Goal: Information Seeking & Learning: Learn about a topic

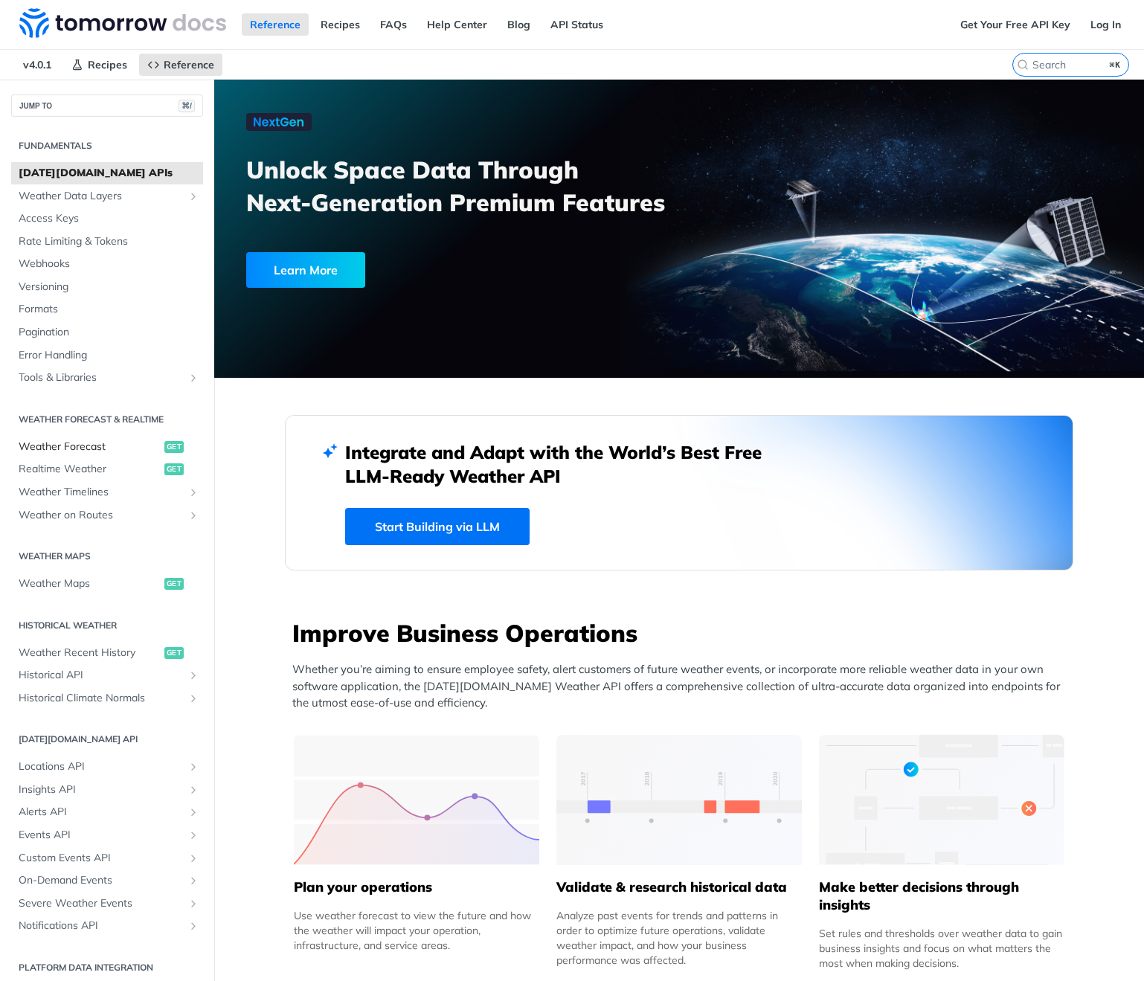
click at [81, 447] on span "Weather Forecast" at bounding box center [90, 447] width 142 height 15
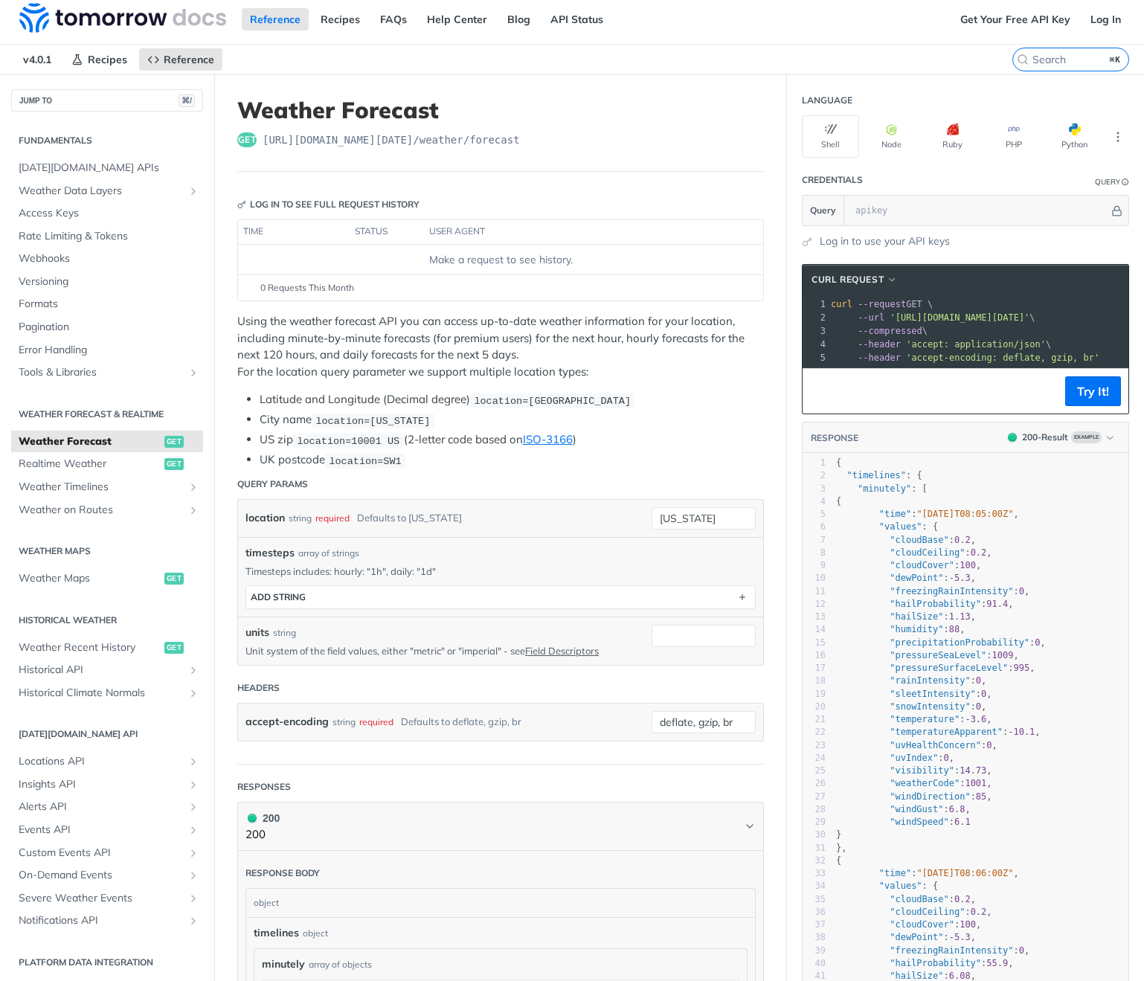
scroll to position [1, 0]
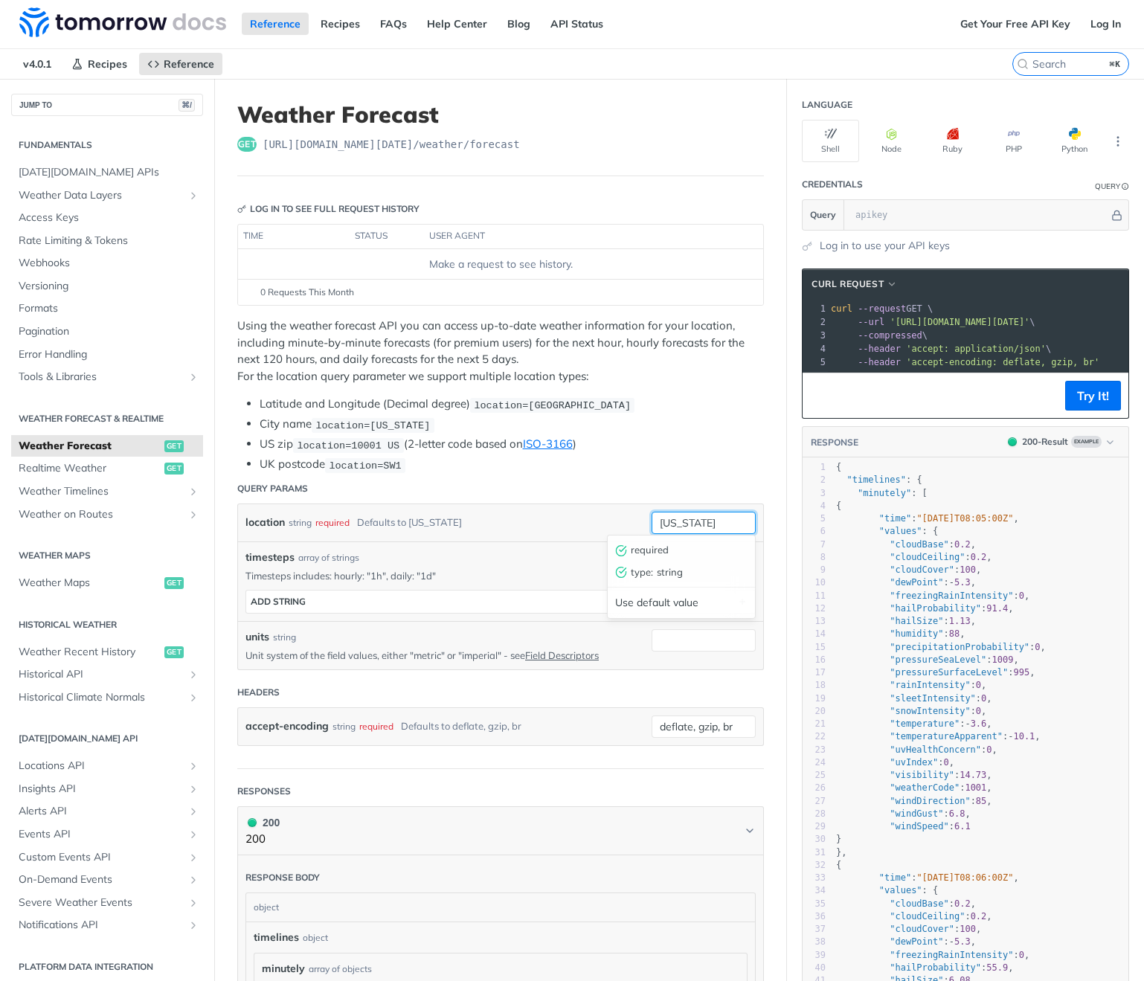
drag, startPoint x: 717, startPoint y: 519, endPoint x: 620, endPoint y: 509, distance: 97.2
click at [620, 512] on div "location string required Defaults to new york new york required type : string U…" at bounding box center [500, 523] width 510 height 22
type input "owen sound"
click at [551, 532] on div "location string required Defaults to new york owen sound" at bounding box center [500, 522] width 525 height 37
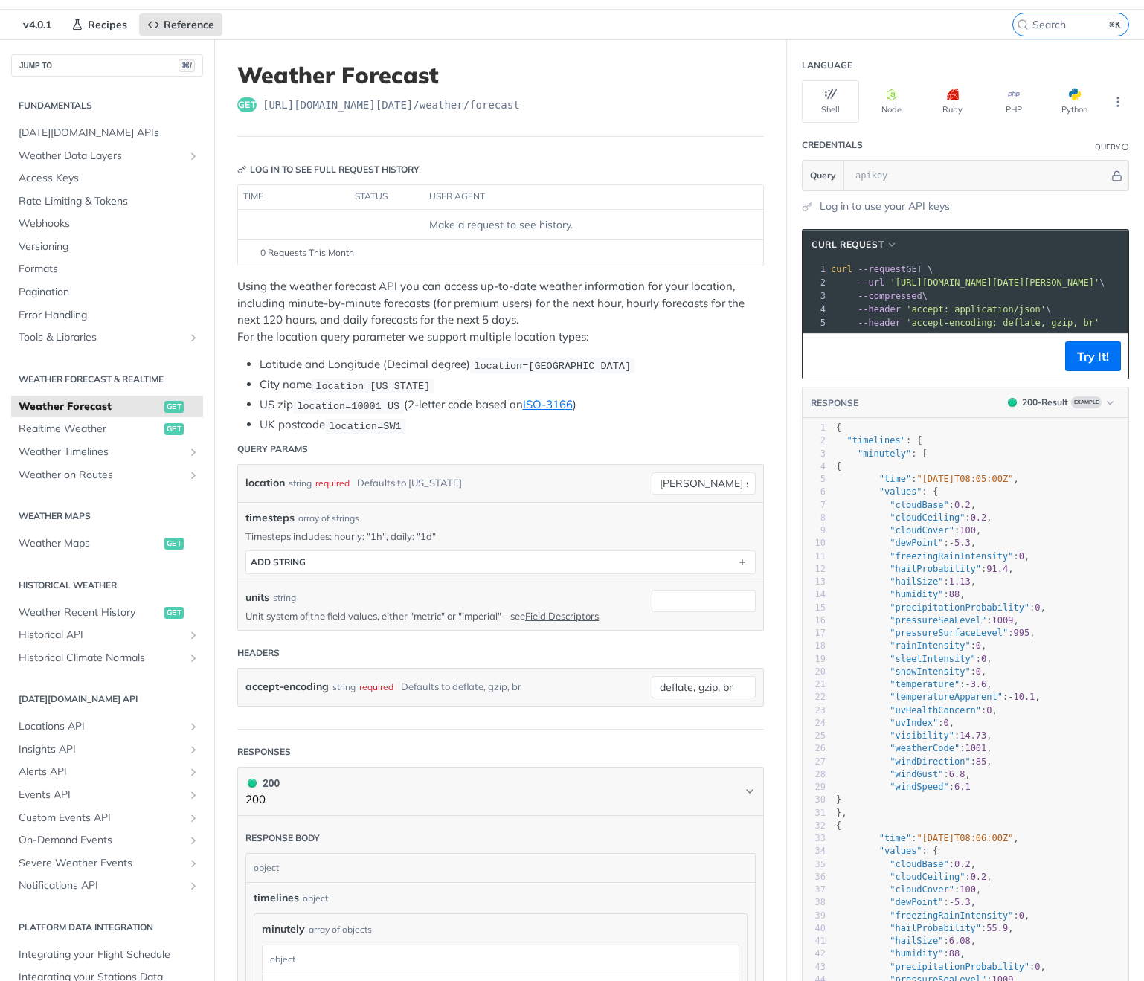
scroll to position [0, 0]
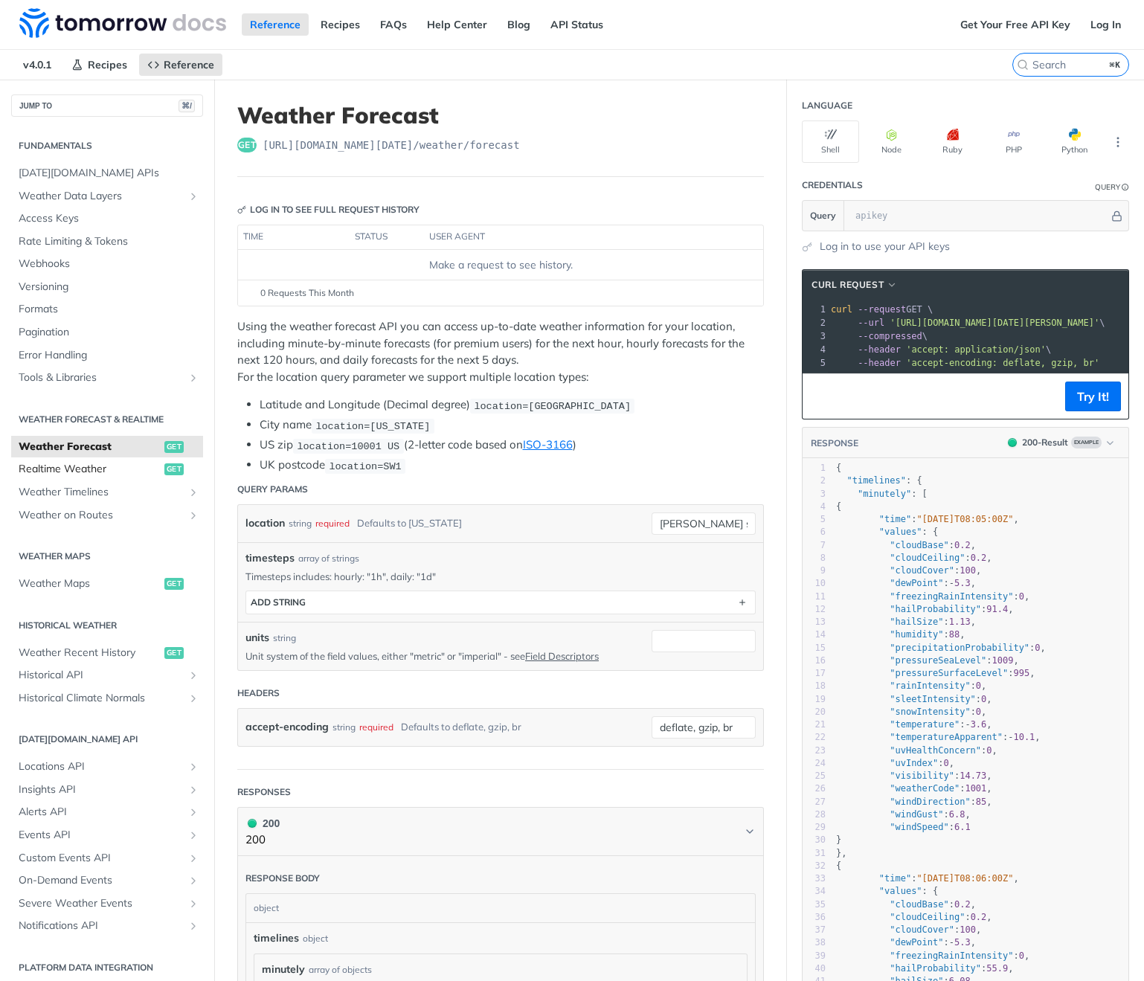
click at [116, 466] on span "Realtime Weather" at bounding box center [90, 469] width 142 height 15
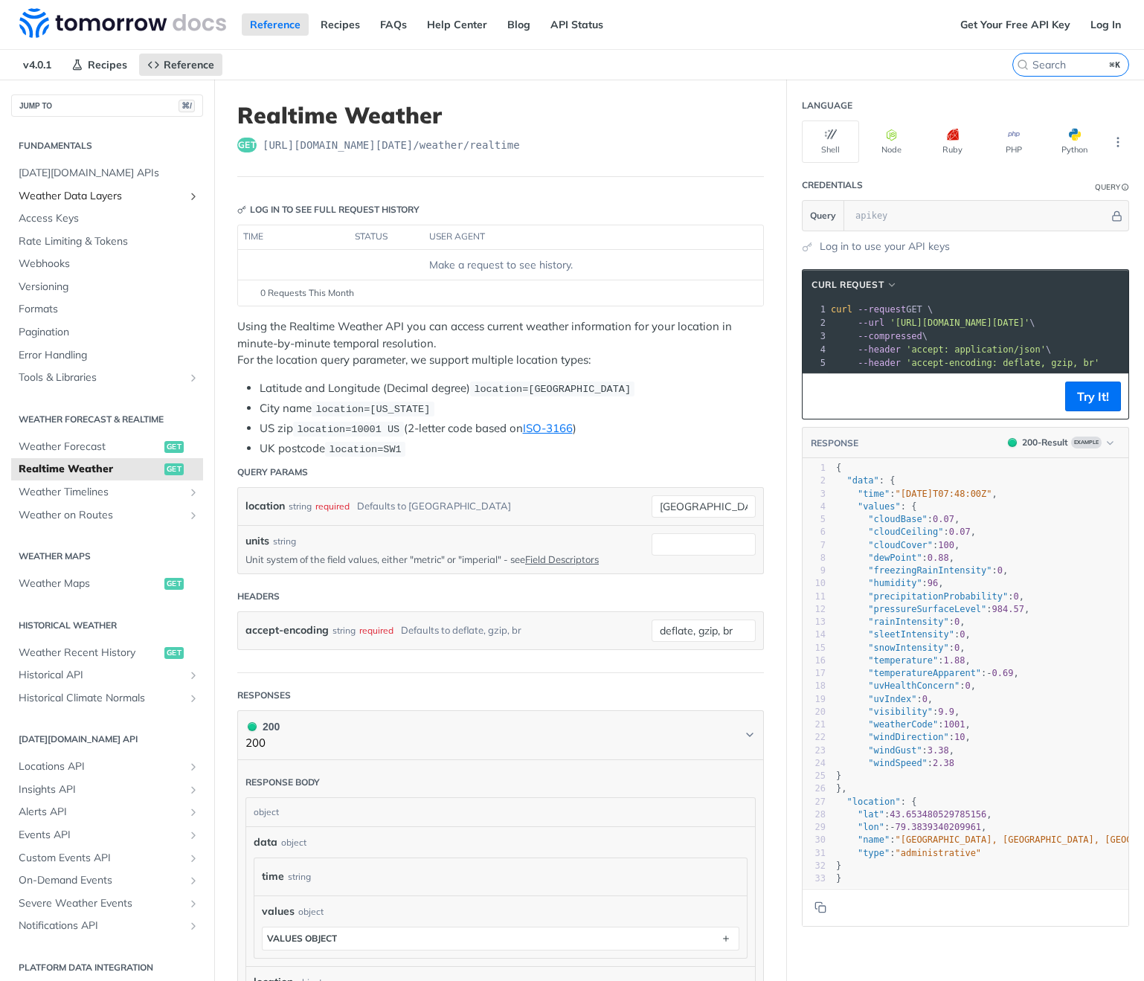
click at [112, 195] on span "Weather Data Layers" at bounding box center [101, 196] width 165 height 15
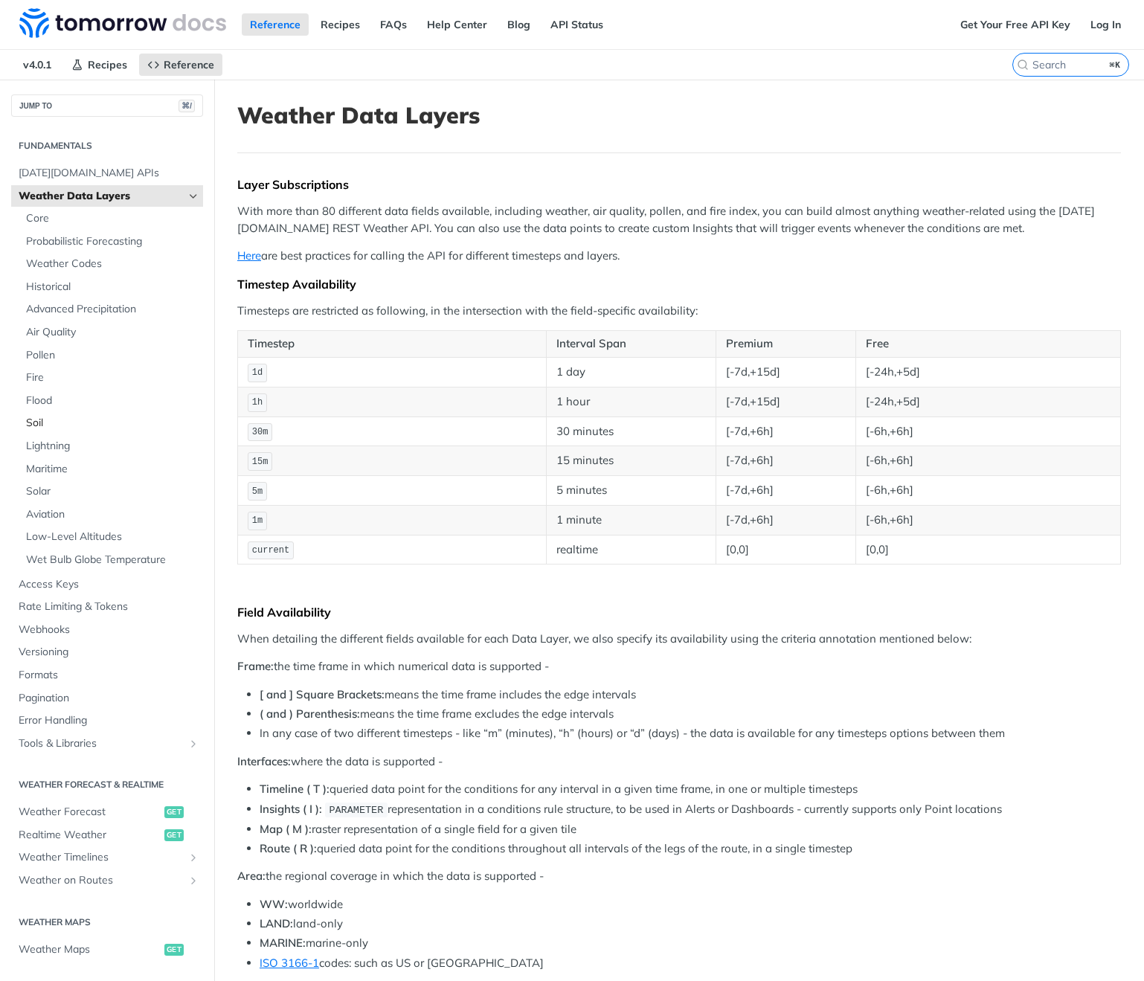
click at [42, 416] on span "Soil" at bounding box center [112, 423] width 173 height 15
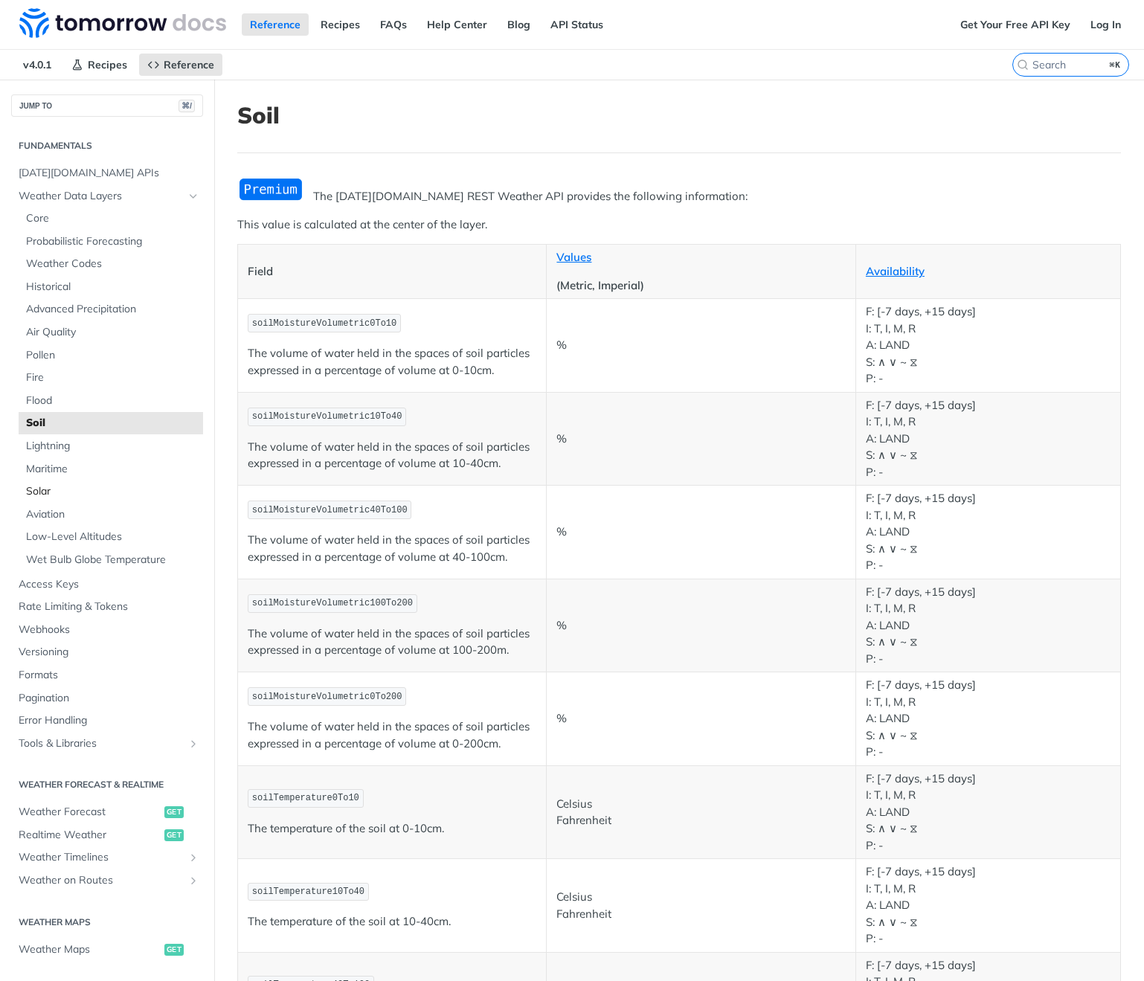
click at [56, 486] on span "Solar" at bounding box center [112, 491] width 173 height 15
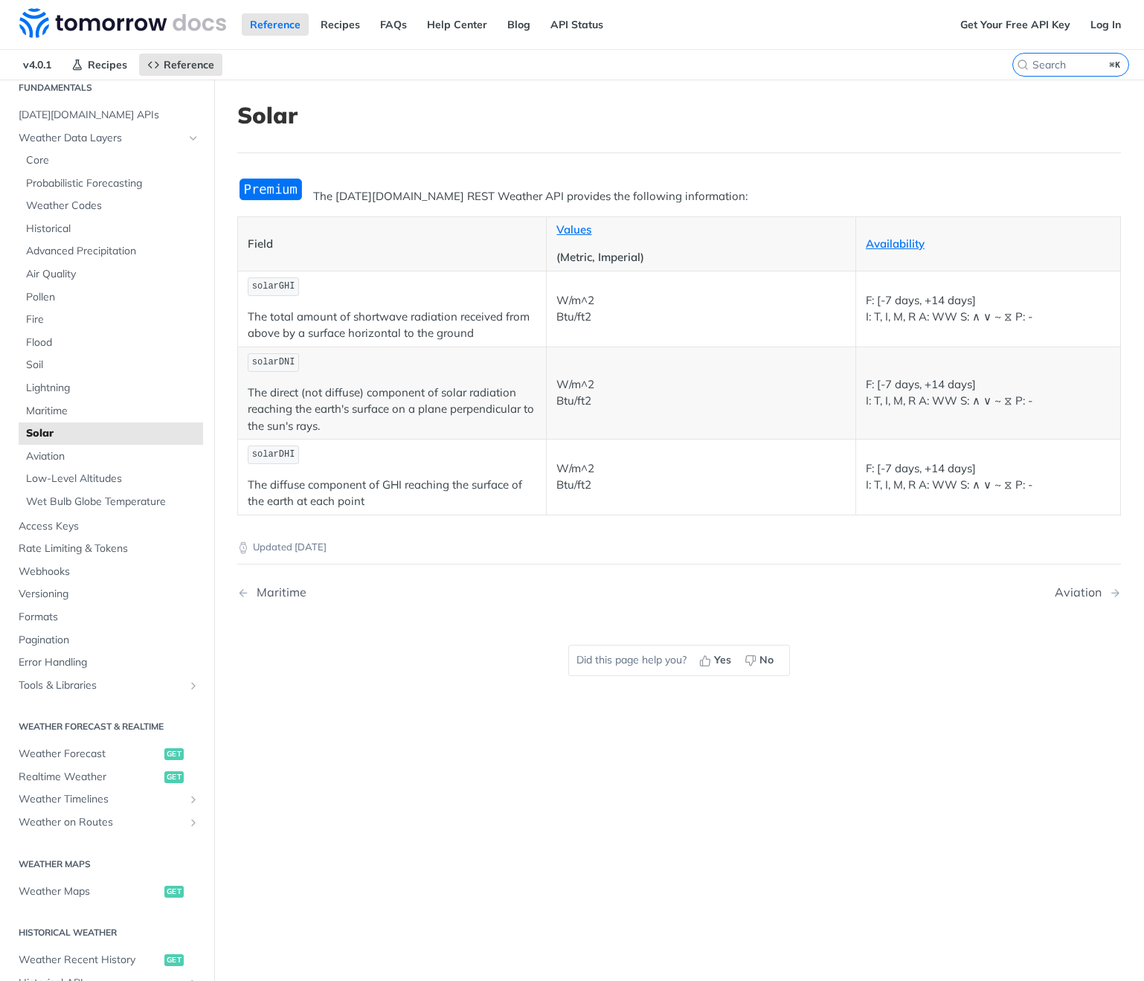
scroll to position [135, 0]
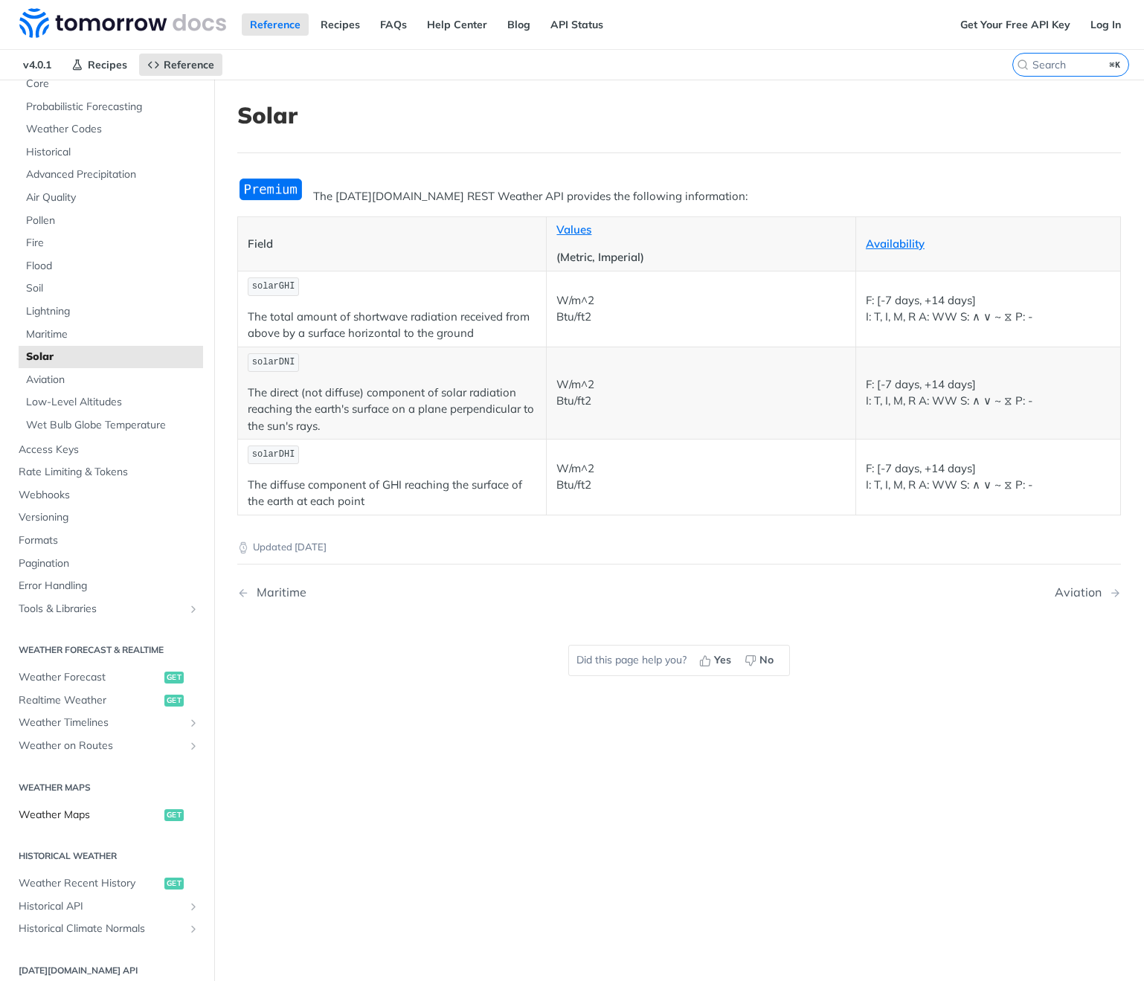
click at [54, 817] on span "Weather Maps" at bounding box center [90, 815] width 142 height 15
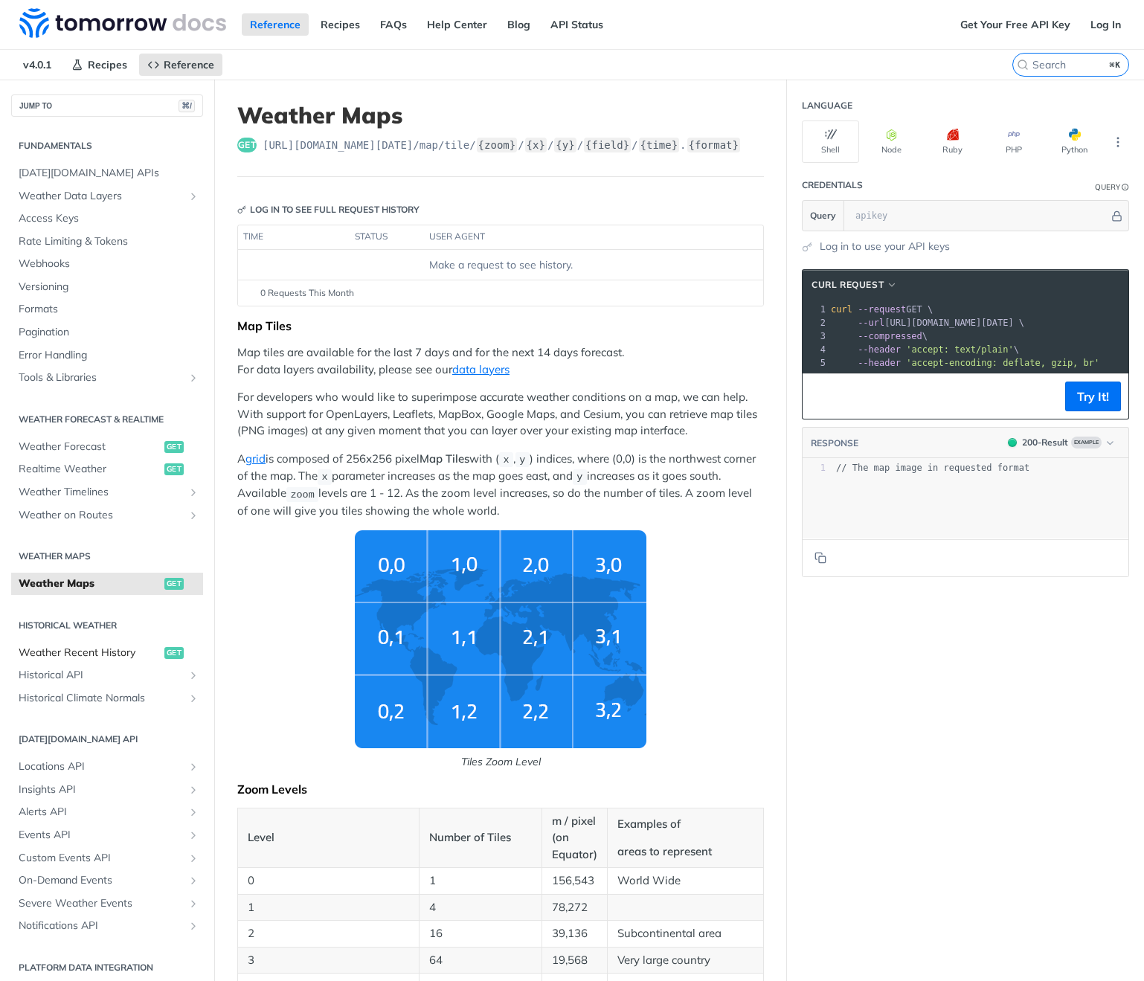
click at [97, 657] on span "Weather Recent History" at bounding box center [90, 653] width 142 height 15
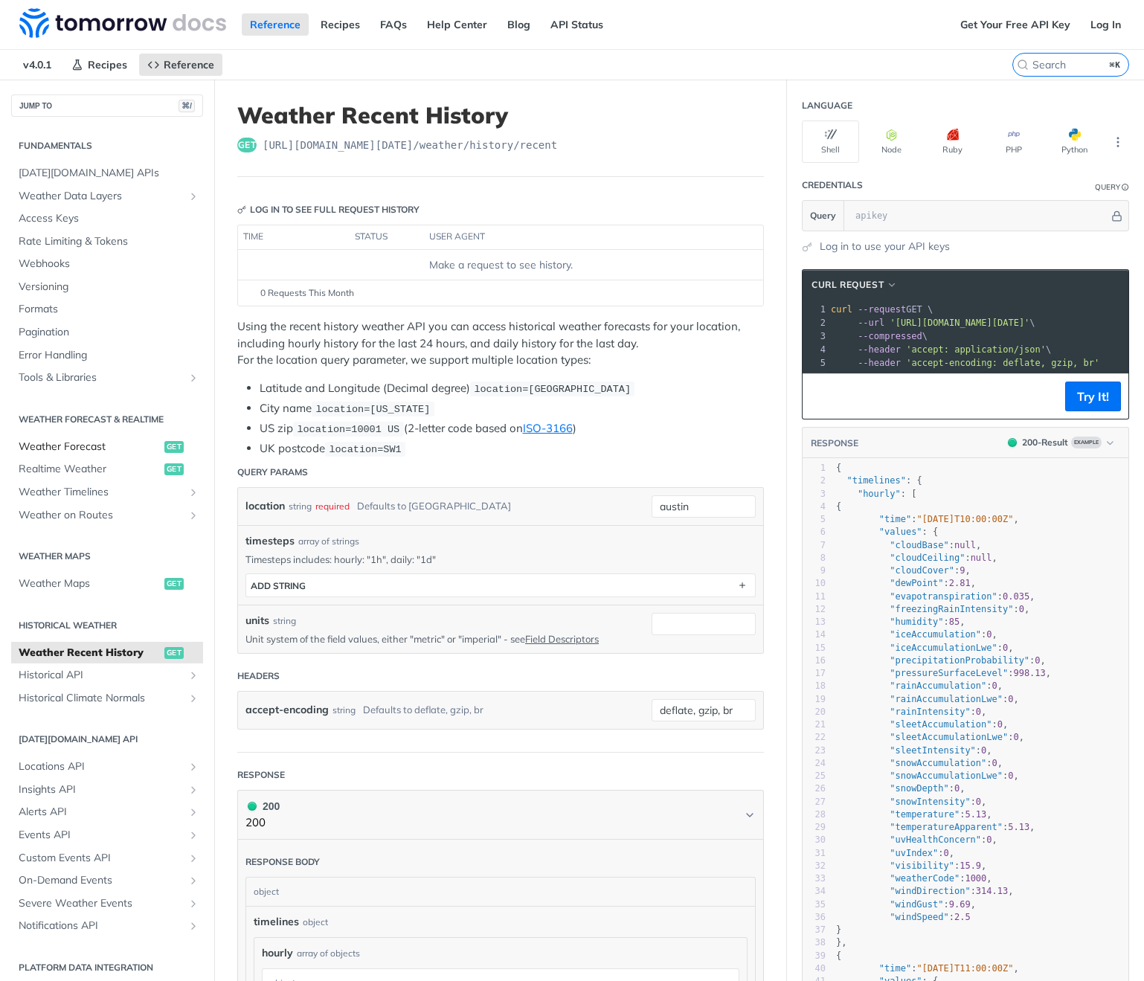
click at [80, 452] on span "Weather Forecast" at bounding box center [90, 447] width 142 height 15
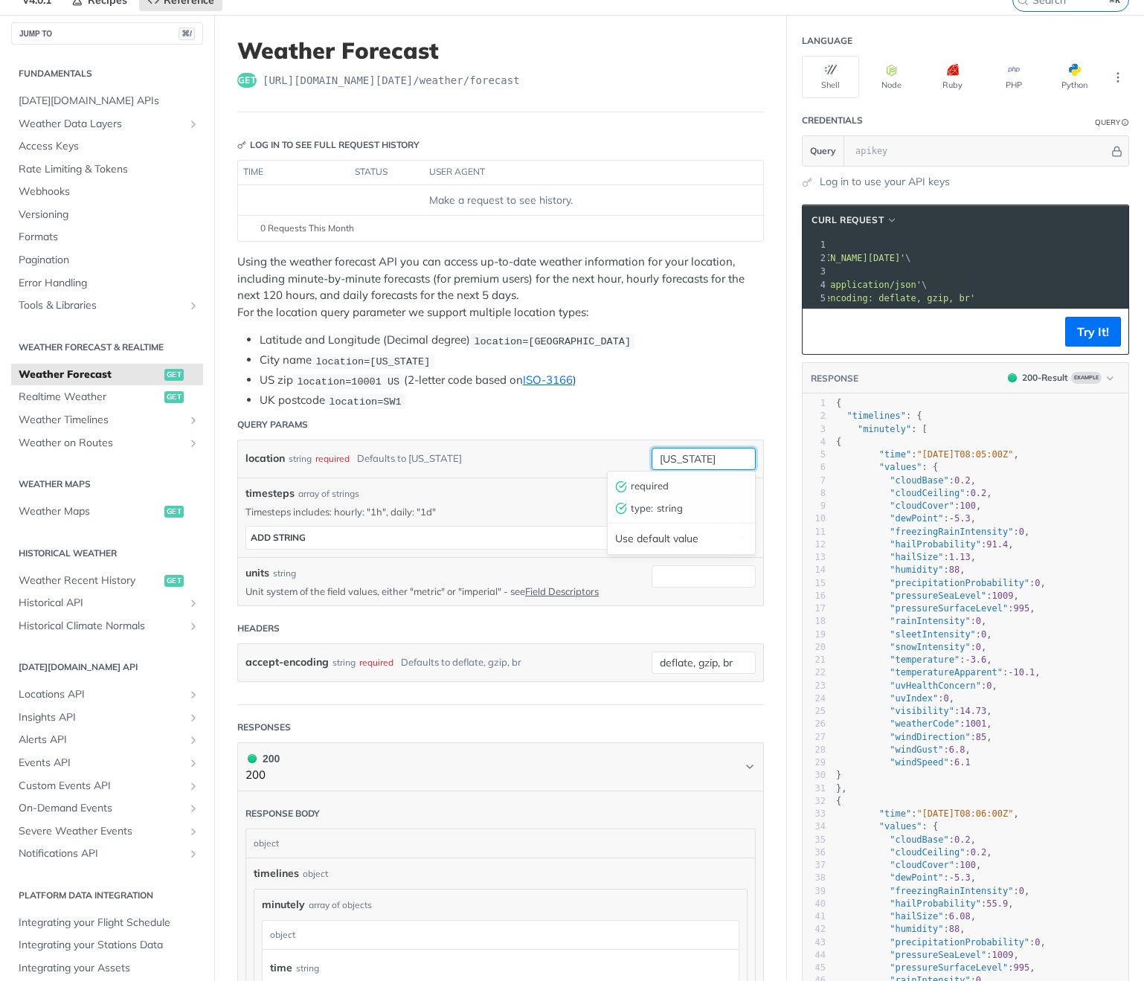
drag, startPoint x: 712, startPoint y: 457, endPoint x: 636, endPoint y: 450, distance: 76.2
click at [640, 452] on div "location string required Defaults to new york new york required type : string U…" at bounding box center [500, 459] width 510 height 22
type input "owen sound"
click at [1094, 337] on button "Try It!" at bounding box center [1093, 332] width 56 height 30
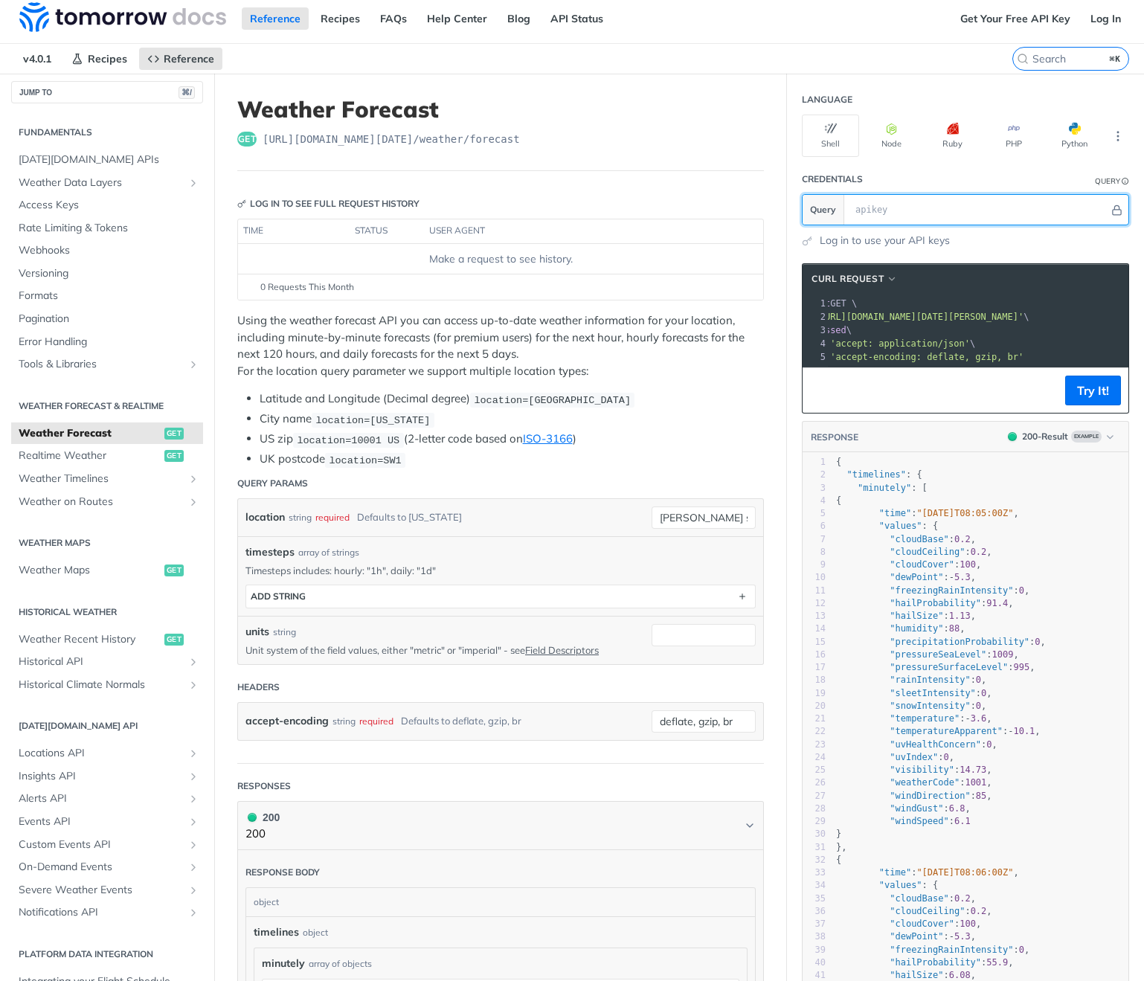
scroll to position [0, 0]
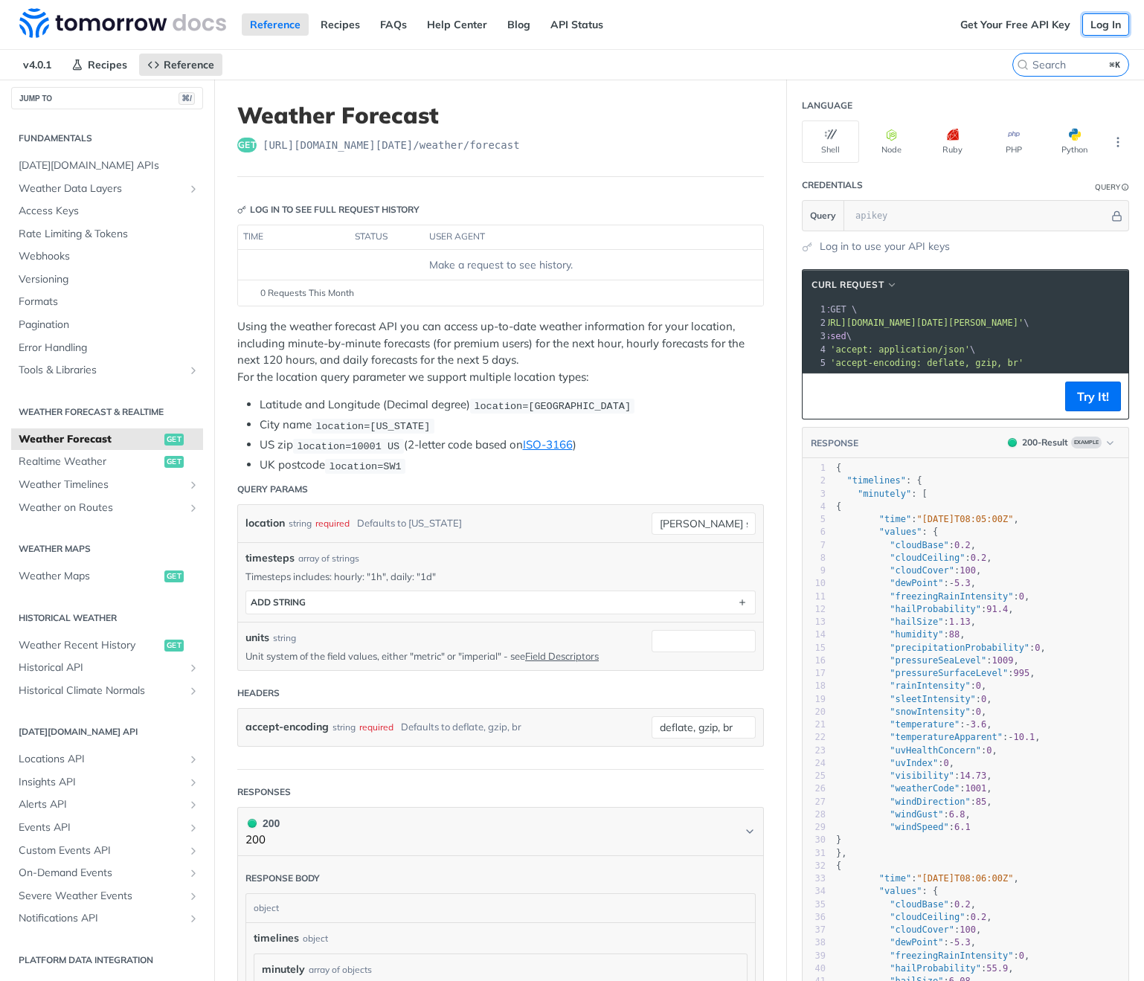
click at [1102, 25] on link "Log In" at bounding box center [1105, 24] width 47 height 22
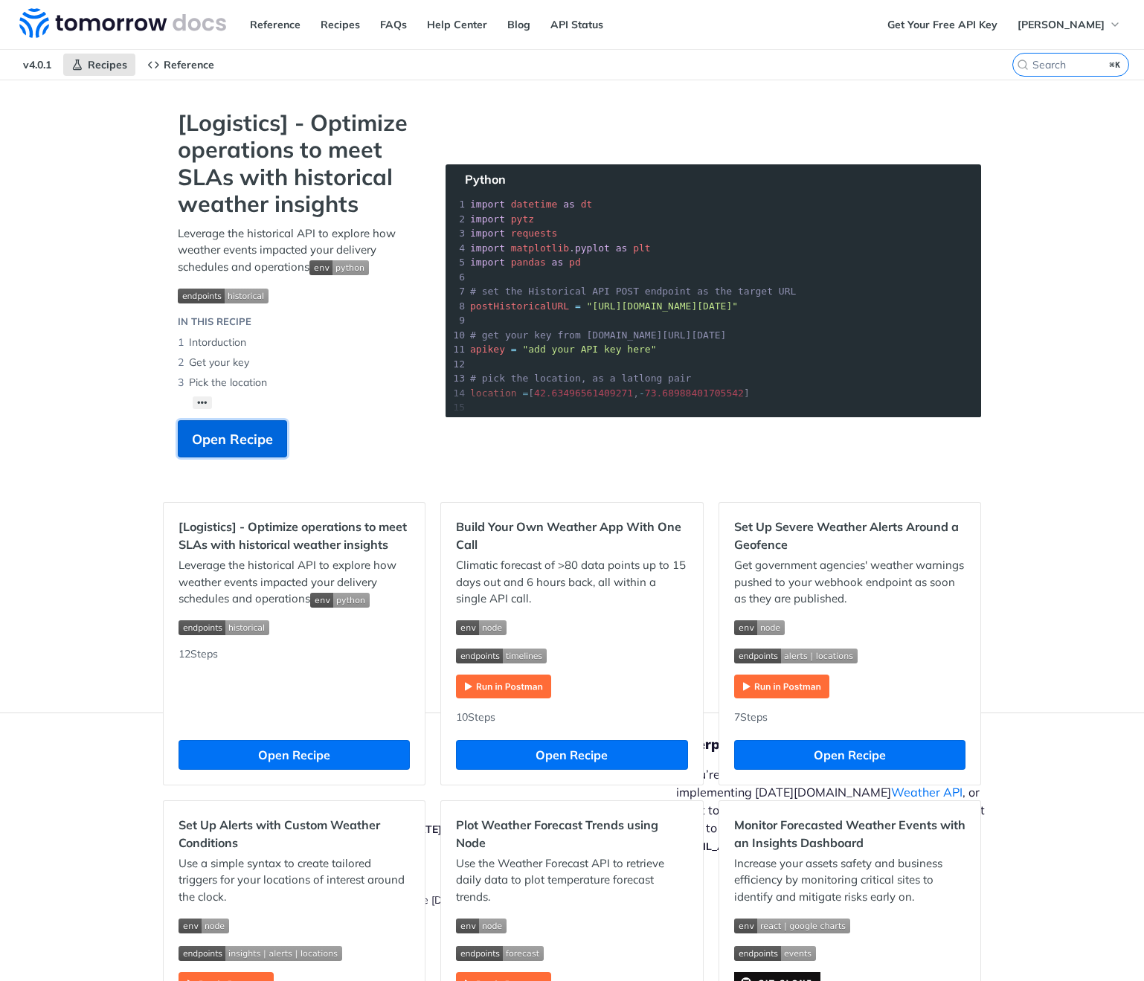
click at [226, 437] on span "Open Recipe" at bounding box center [232, 439] width 81 height 20
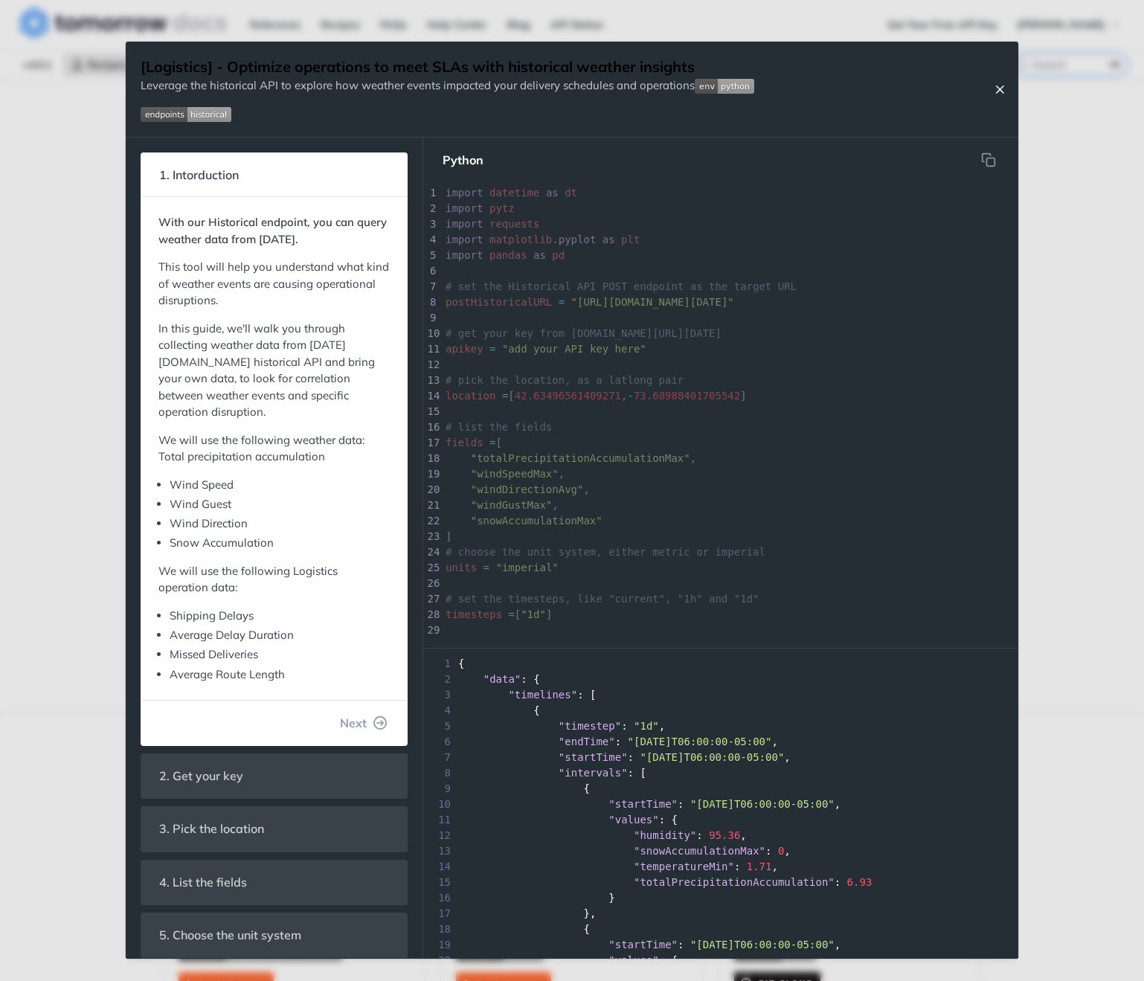
click at [1003, 89] on icon "Close Recipe" at bounding box center [999, 89] width 13 height 13
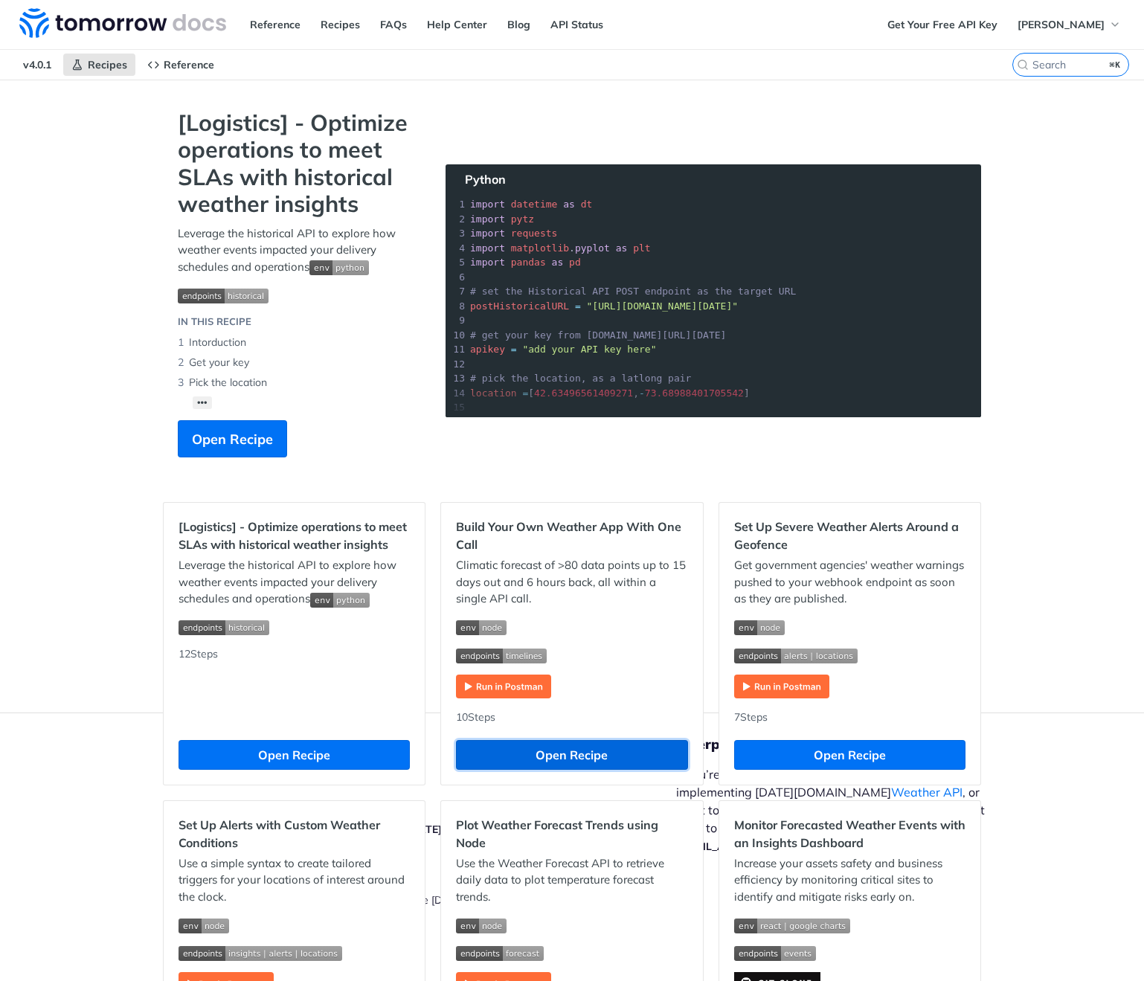
click at [530, 758] on button "Open Recipe" at bounding box center [571, 755] width 231 height 30
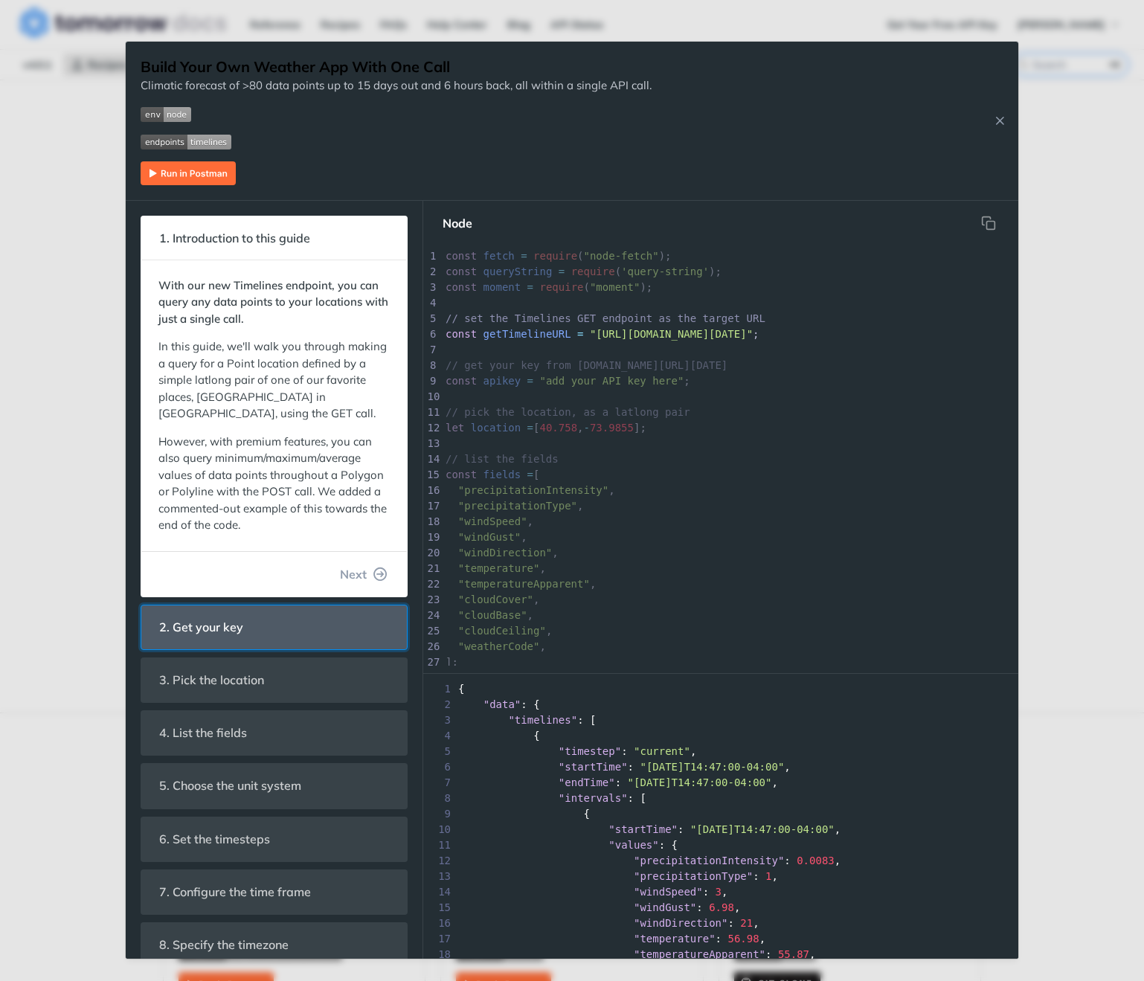
click at [304, 627] on header "2. Get your key" at bounding box center [274, 627] width 266 height 44
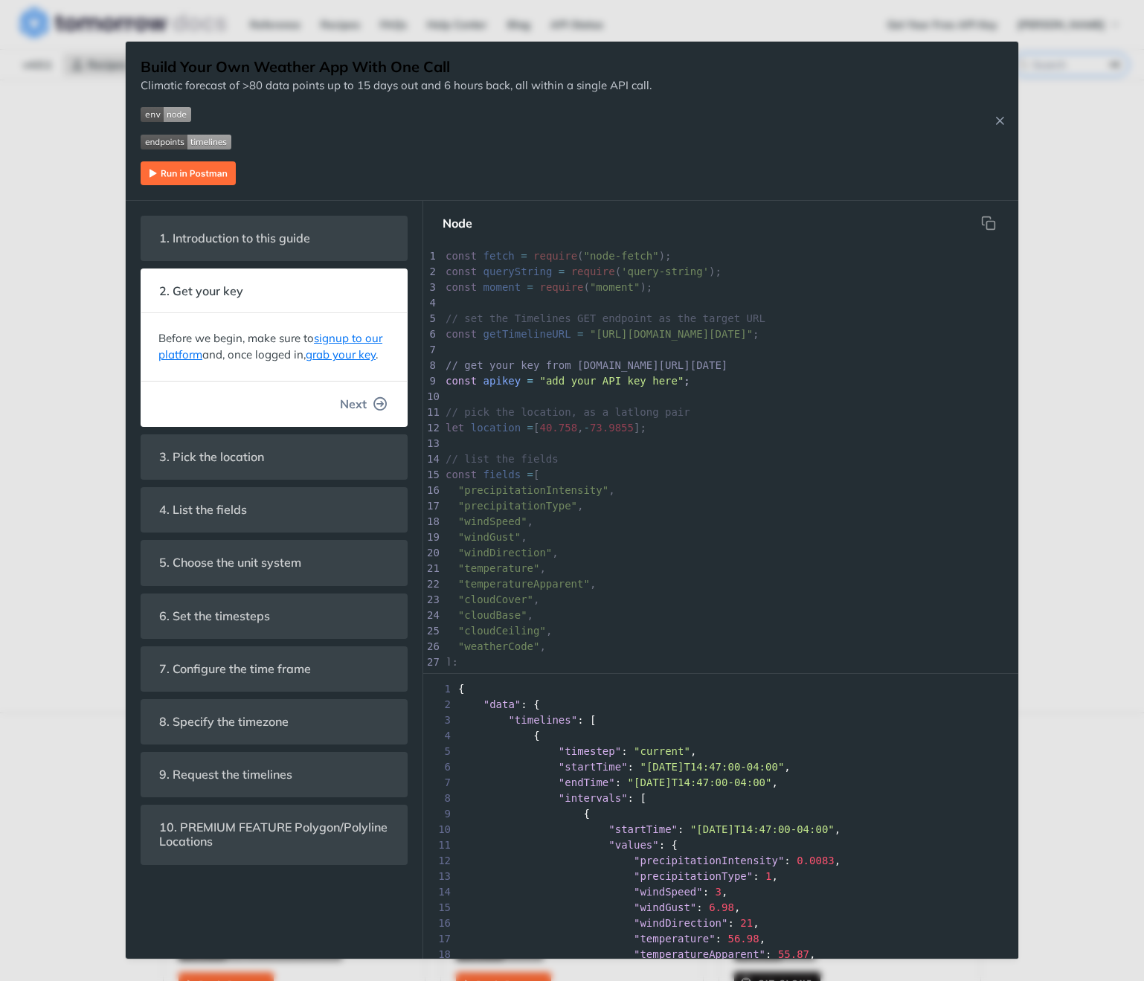
click at [379, 405] on icon "button" at bounding box center [380, 403] width 13 height 13
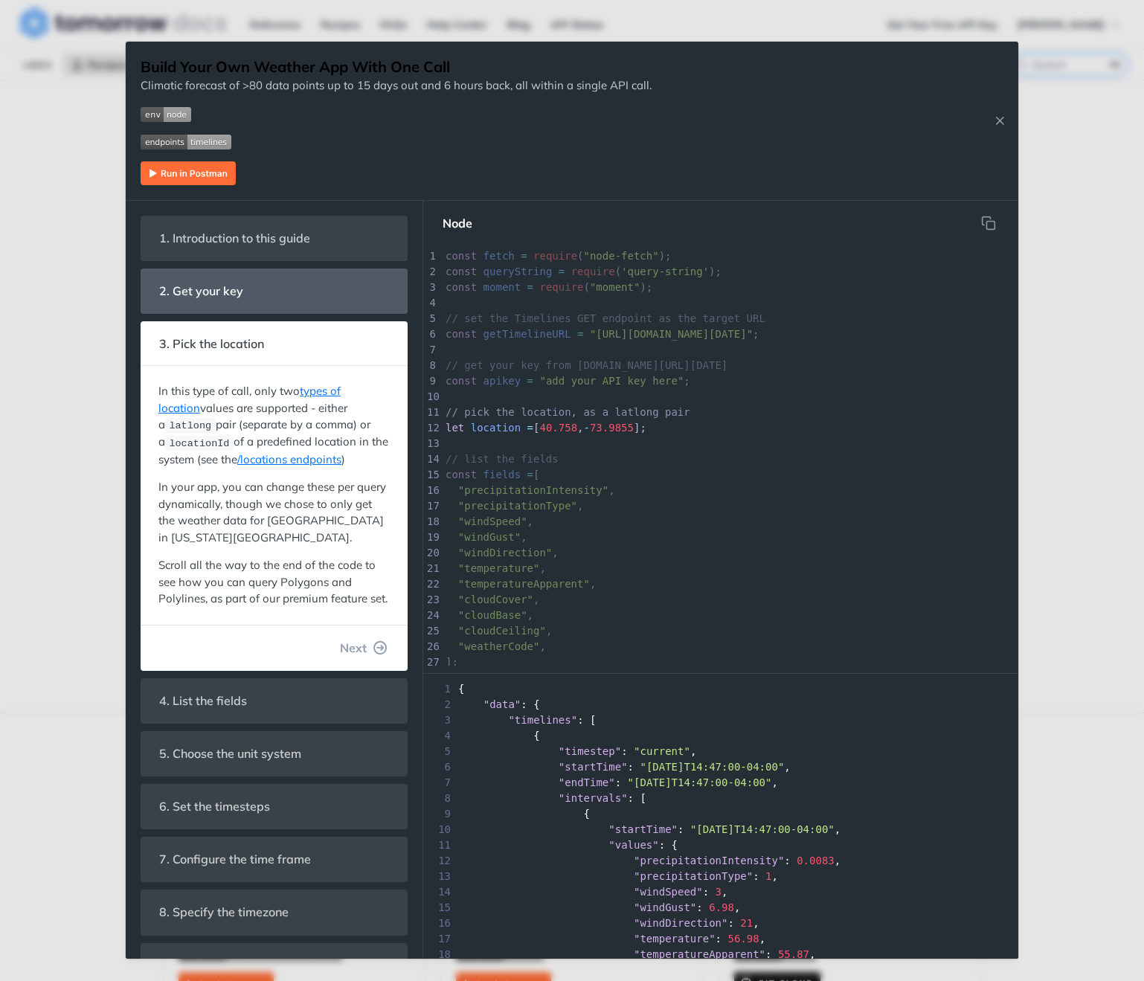
scroll to position [26, 0]
click at [993, 121] on icon "Close Recipe" at bounding box center [999, 120] width 13 height 13
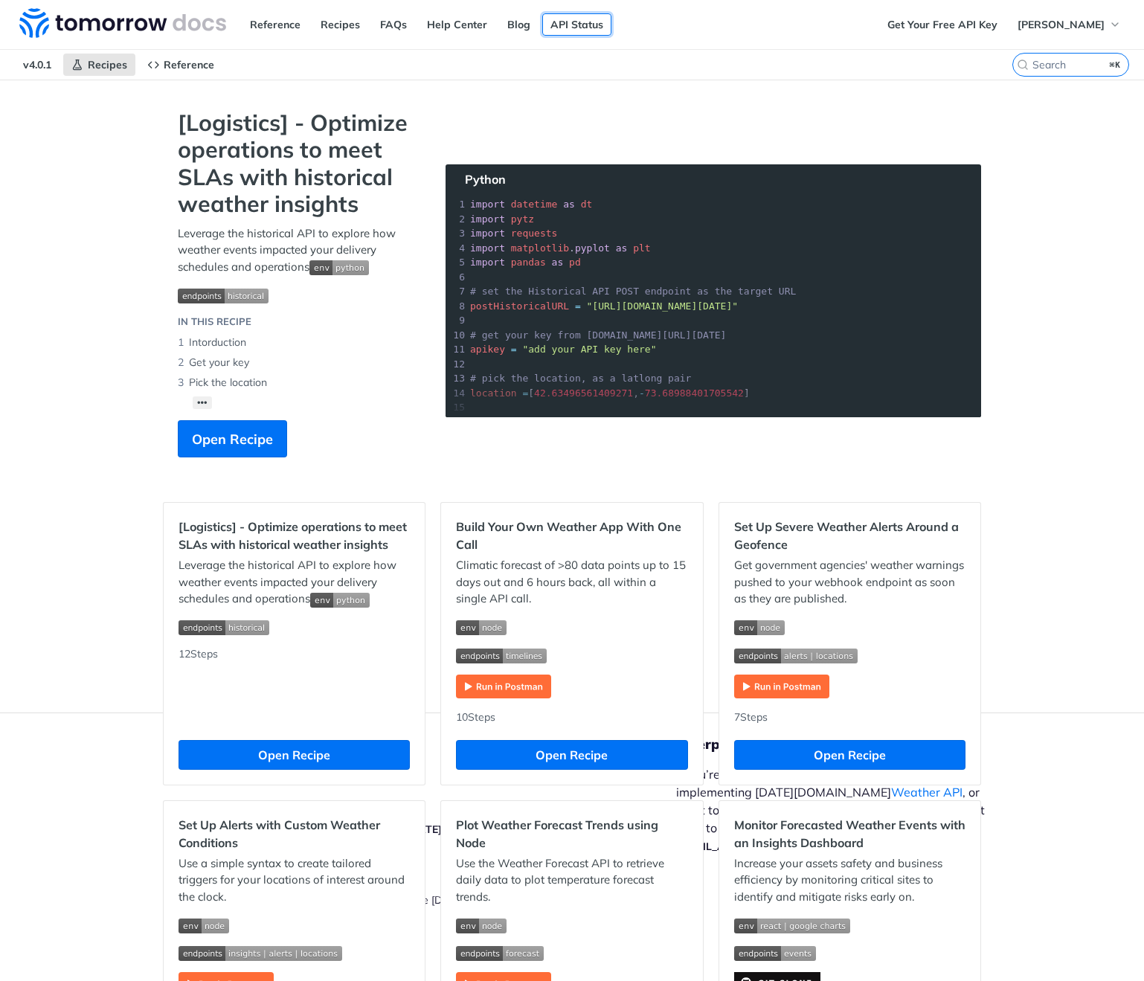
click at [566, 25] on link "API Status" at bounding box center [576, 24] width 69 height 22
